Goal: Information Seeking & Learning: Learn about a topic

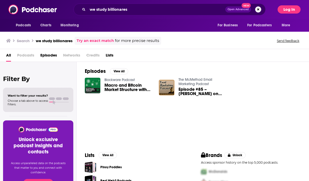
click at [285, 8] on button "Log In" at bounding box center [289, 9] width 23 height 8
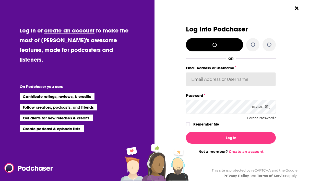
type input "[EMAIL_ADDRESS][DOMAIN_NAME]"
click at [230, 78] on input "[EMAIL_ADDRESS][DOMAIN_NAME]" at bounding box center [231, 79] width 90 height 14
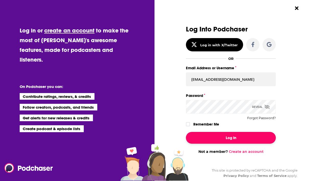
click at [205, 135] on button "Log In" at bounding box center [231, 138] width 90 height 12
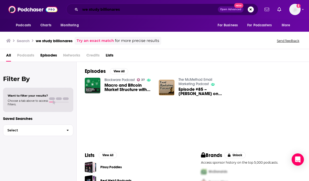
click at [134, 6] on input "we study billionares" at bounding box center [149, 9] width 138 height 8
click at [8, 58] on span "All" at bounding box center [8, 56] width 5 height 10
click at [27, 55] on span "Podcasts" at bounding box center [25, 56] width 17 height 10
click at [48, 57] on span "Episodes" at bounding box center [48, 56] width 17 height 10
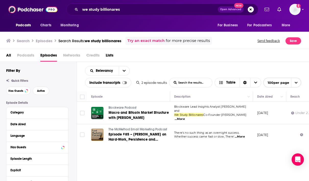
click at [24, 56] on span "Podcasts" at bounding box center [25, 56] width 17 height 10
click at [130, 13] on input "we study billionares" at bounding box center [149, 9] width 138 height 8
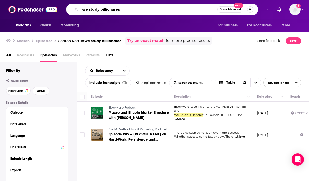
drag, startPoint x: 136, startPoint y: 6, endPoint x: 66, endPoint y: 6, distance: 70.3
click at [68, 6] on div "we study billionares Open Advanced New" at bounding box center [162, 10] width 192 height 12
click at [19, 8] on img at bounding box center [32, 10] width 49 height 10
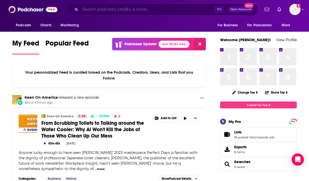
click at [120, 9] on input "Search podcasts, credits, & more..." at bounding box center [147, 9] width 134 height 8
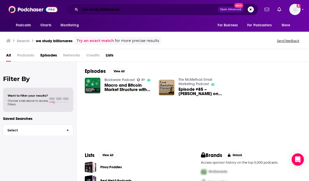
click at [128, 10] on input "we study billionares" at bounding box center [149, 9] width 138 height 8
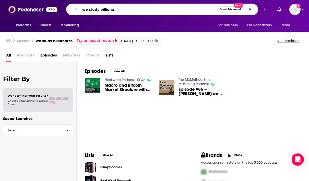
click at [118, 11] on input "we study billiona" at bounding box center [148, 9] width 137 height 8
type input "we study billionaires"
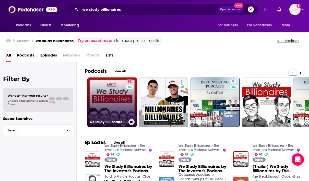
click at [107, 103] on link "82 We Study Billionaires - The Investor’s Podcast Network" at bounding box center [112, 102] width 50 height 50
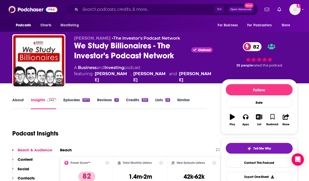
scroll to position [26, 0]
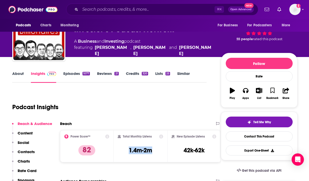
drag, startPoint x: 155, startPoint y: 151, endPoint x: 124, endPoint y: 151, distance: 30.9
click at [123, 151] on div "Total Monthly Listens 1.4m-2m" at bounding box center [140, 146] width 45 height 24
copy h3 "1.4m-2m"
click at [18, 75] on link "About" at bounding box center [18, 77] width 12 height 12
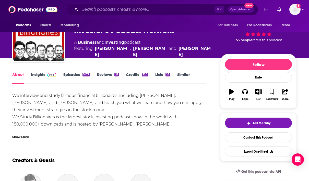
scroll to position [28, 0]
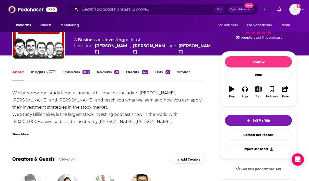
click at [24, 135] on div "Show More" at bounding box center [20, 133] width 17 height 5
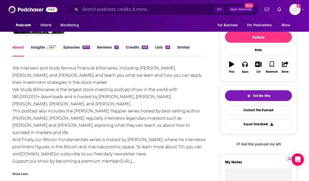
scroll to position [58, 0]
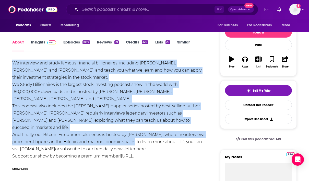
drag, startPoint x: 13, startPoint y: 64, endPoint x: 136, endPoint y: 135, distance: 142.4
click at [136, 135] on div "We interview and study famous financial billionaires, including [PERSON_NAME], …" at bounding box center [109, 110] width 194 height 100
copy div "We interview and study famous financial billionaires, including [PERSON_NAME], …"
